Goal: Complete application form: Complete application form

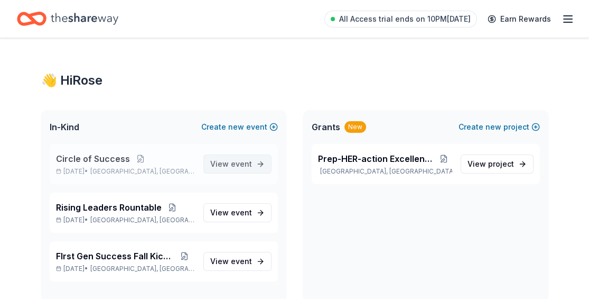
click at [236, 162] on span "event" at bounding box center [241, 163] width 21 height 9
click at [130, 160] on button at bounding box center [140, 158] width 21 height 8
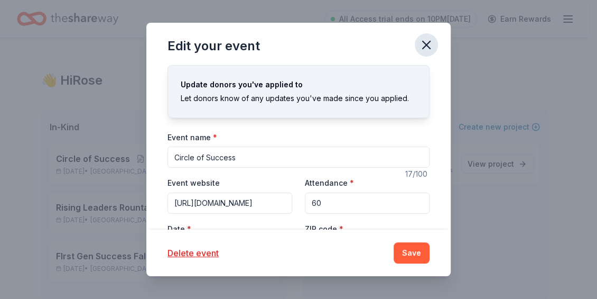
click at [300, 47] on icon "button" at bounding box center [426, 44] width 7 height 7
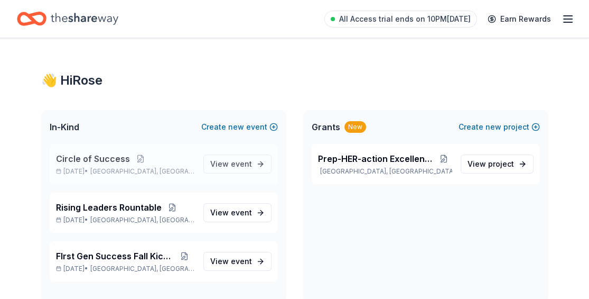
click at [110, 156] on span "Circle of Success" at bounding box center [93, 158] width 74 height 13
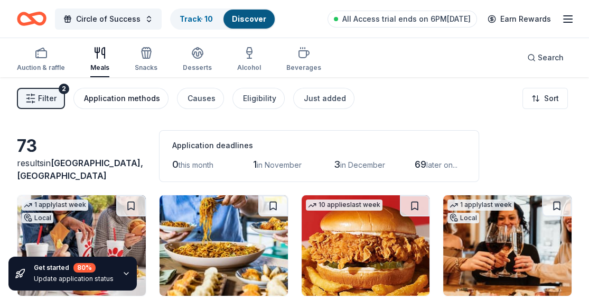
click at [113, 98] on div "Application methods" at bounding box center [122, 98] width 76 height 13
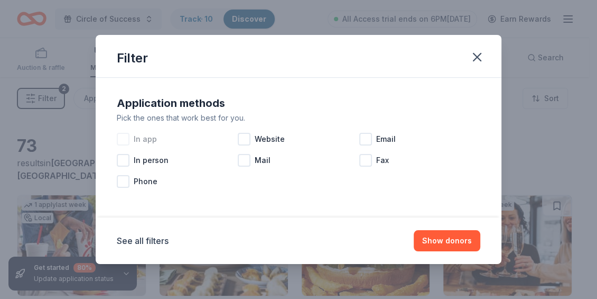
click at [122, 140] on div at bounding box center [123, 139] width 13 height 13
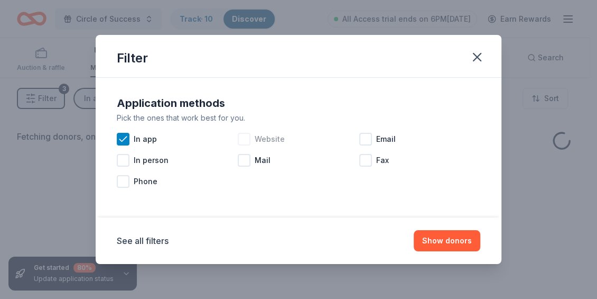
click at [242, 140] on div at bounding box center [244, 139] width 13 height 13
click at [300, 139] on div at bounding box center [365, 139] width 13 height 13
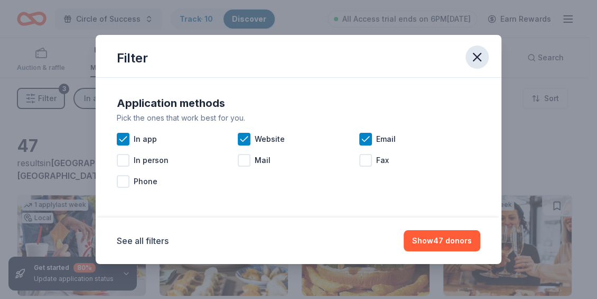
click at [300, 54] on icon "button" at bounding box center [477, 56] width 7 height 7
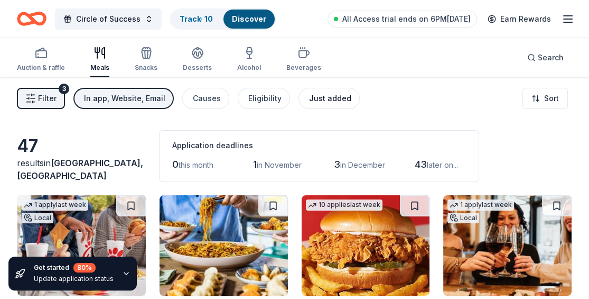
click at [300, 94] on div "Just added" at bounding box center [330, 98] width 42 height 13
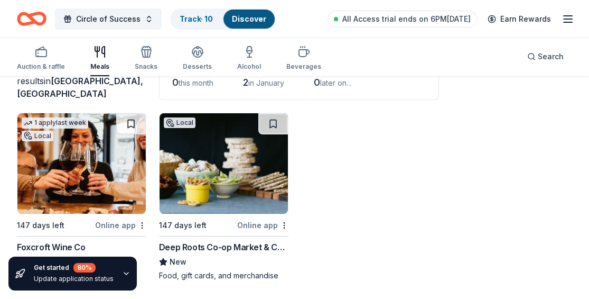
scroll to position [84, 0]
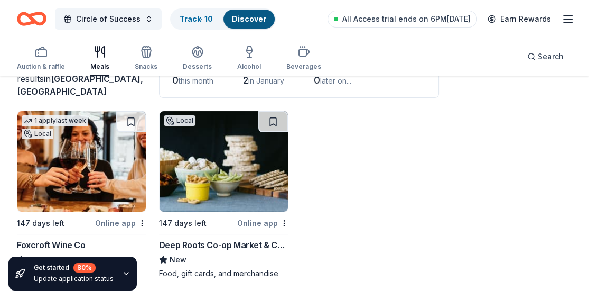
click at [206, 195] on img at bounding box center [224, 161] width 128 height 100
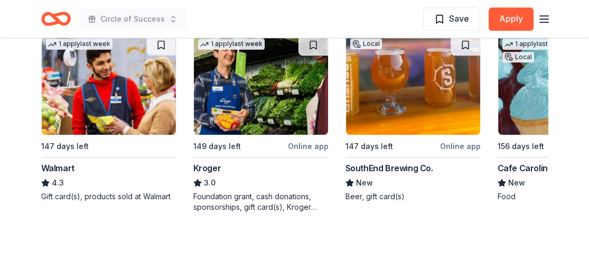
scroll to position [1120, 0]
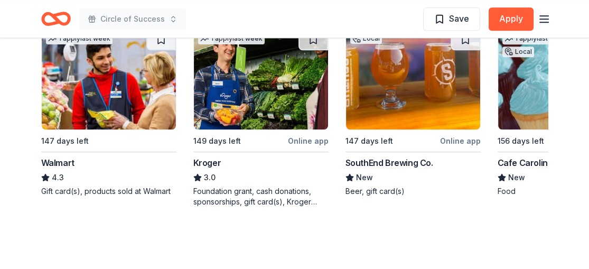
click at [527, 122] on img at bounding box center [565, 79] width 134 height 100
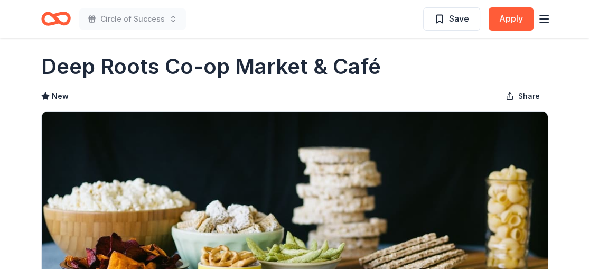
scroll to position [5, 0]
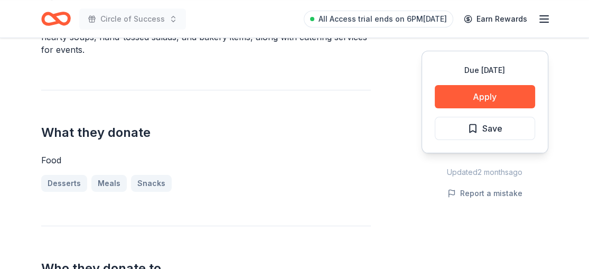
scroll to position [348, 0]
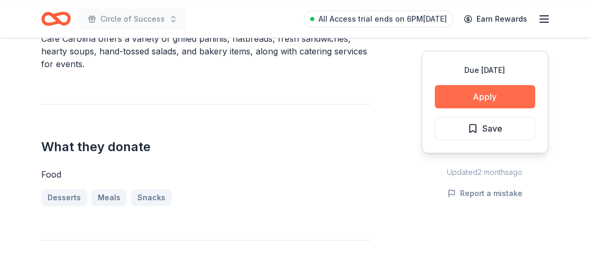
click at [489, 94] on button "Apply" at bounding box center [485, 96] width 100 height 23
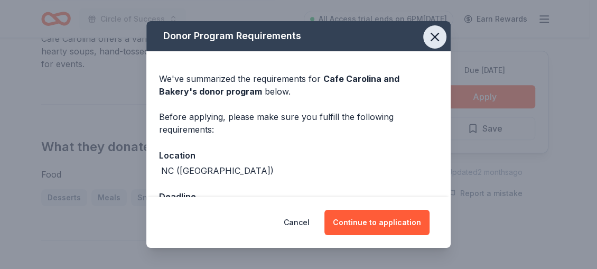
click at [428, 35] on icon "button" at bounding box center [435, 37] width 15 height 15
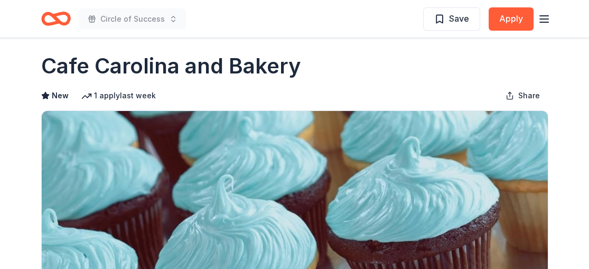
scroll to position [0, 0]
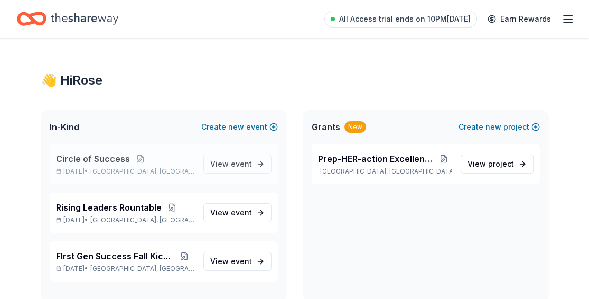
click at [103, 162] on span "Circle of Success" at bounding box center [93, 158] width 74 height 13
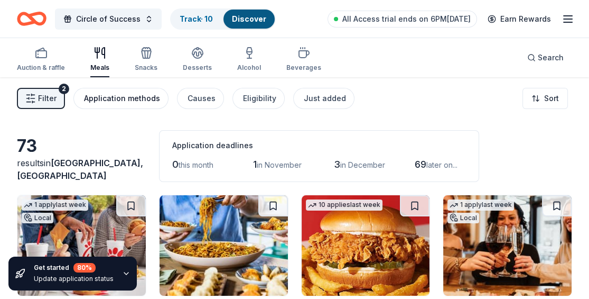
click at [136, 98] on div "Application methods" at bounding box center [122, 98] width 76 height 13
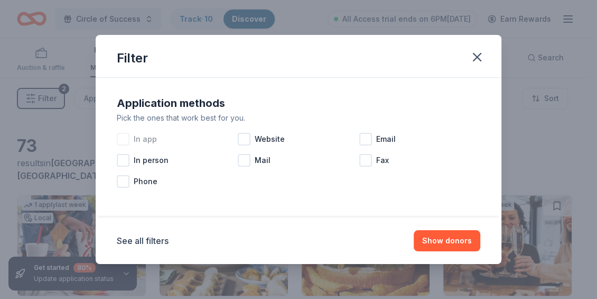
click at [129, 140] on div "In app" at bounding box center [177, 138] width 121 height 21
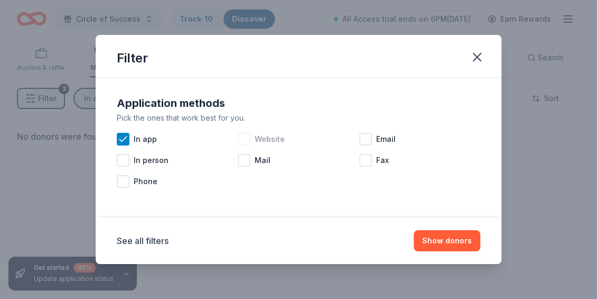
click at [247, 139] on div at bounding box center [244, 139] width 13 height 13
click at [300, 141] on div at bounding box center [365, 139] width 13 height 13
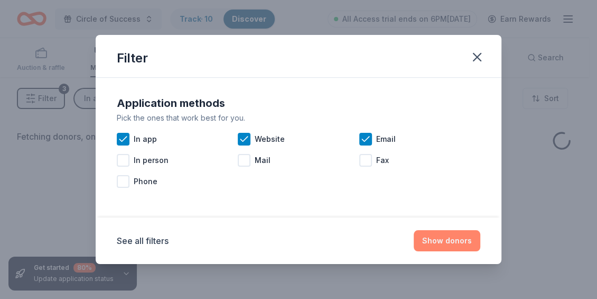
click at [300, 242] on button "Show donors" at bounding box center [447, 240] width 67 height 21
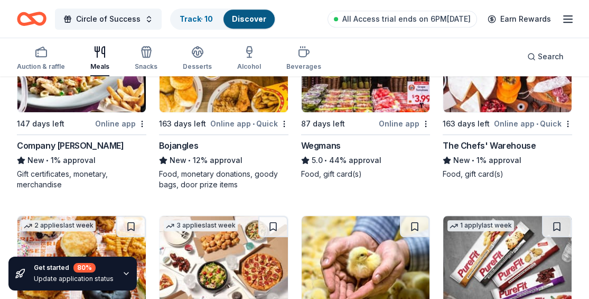
scroll to position [992, 0]
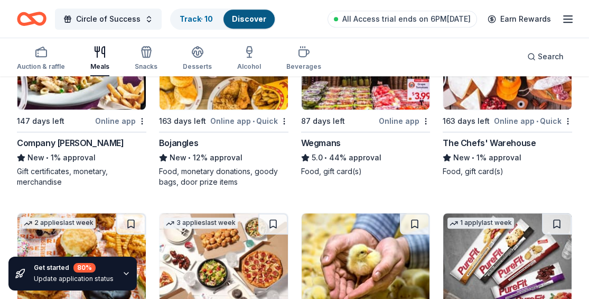
click at [300, 143] on div "Wegmans" at bounding box center [321, 142] width 40 height 13
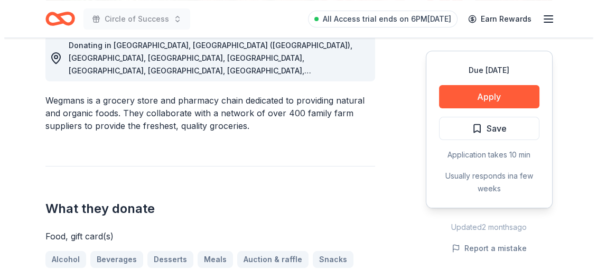
scroll to position [316, 0]
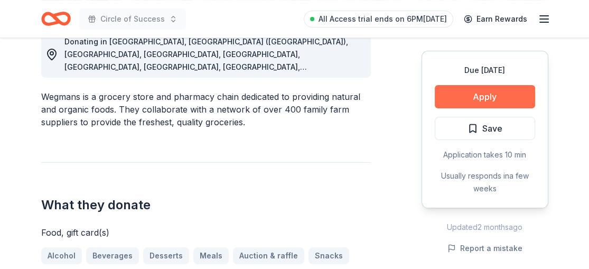
click at [489, 94] on button "Apply" at bounding box center [485, 96] width 100 height 23
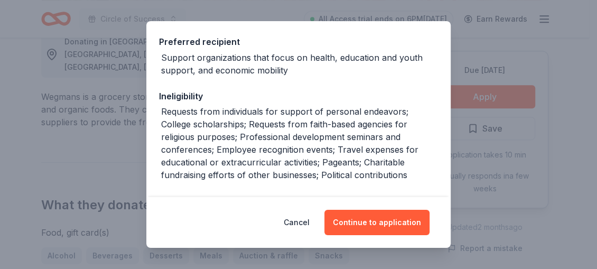
scroll to position [210, 0]
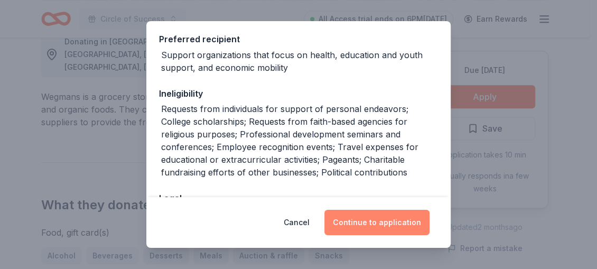
click at [370, 228] on button "Continue to application" at bounding box center [377, 222] width 105 height 25
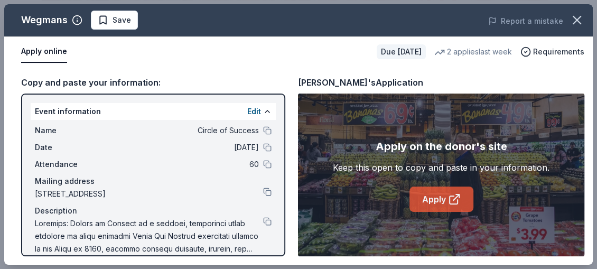
click at [458, 200] on icon at bounding box center [454, 199] width 13 height 13
